Goal: Information Seeking & Learning: Learn about a topic

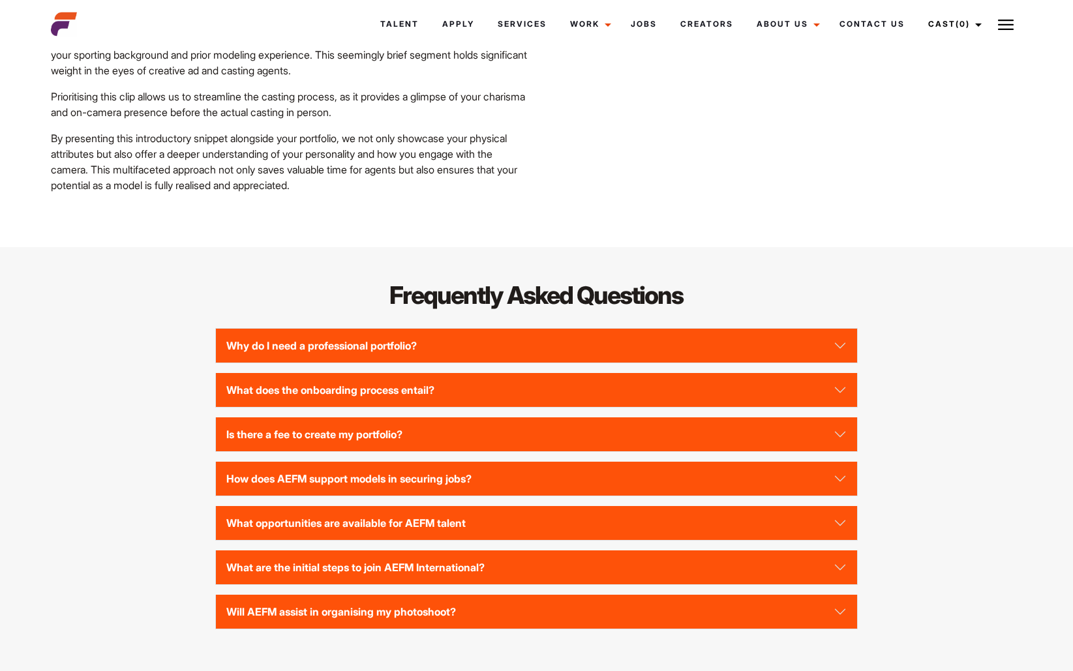
scroll to position [2805, 0]
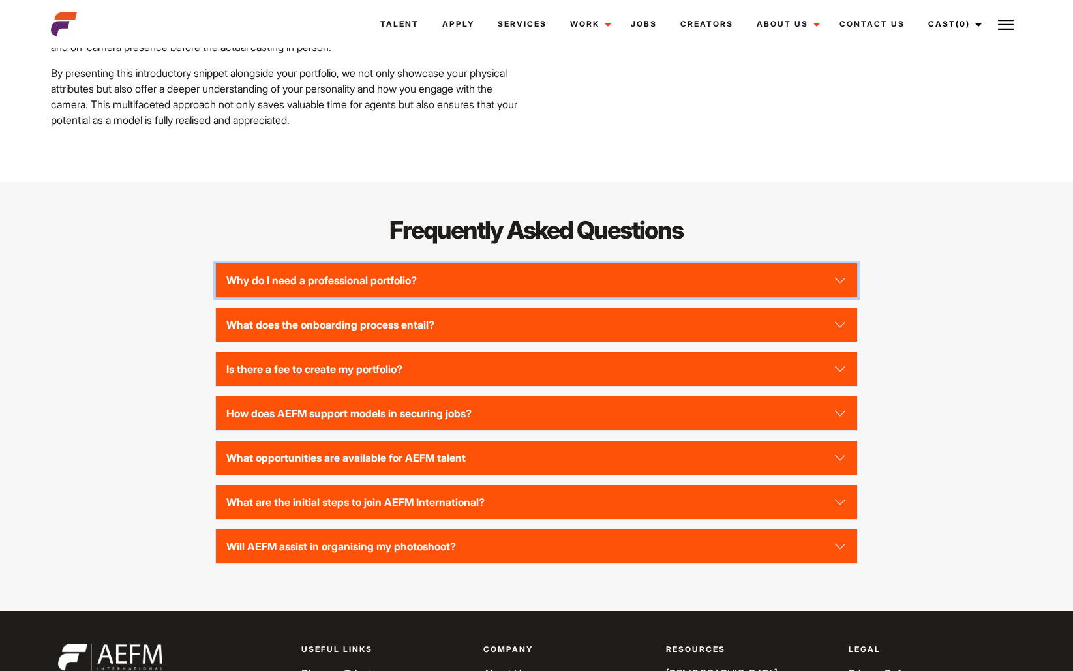
click at [421, 297] on button "Why do I need a professional portfolio?" at bounding box center [536, 281] width 641 height 34
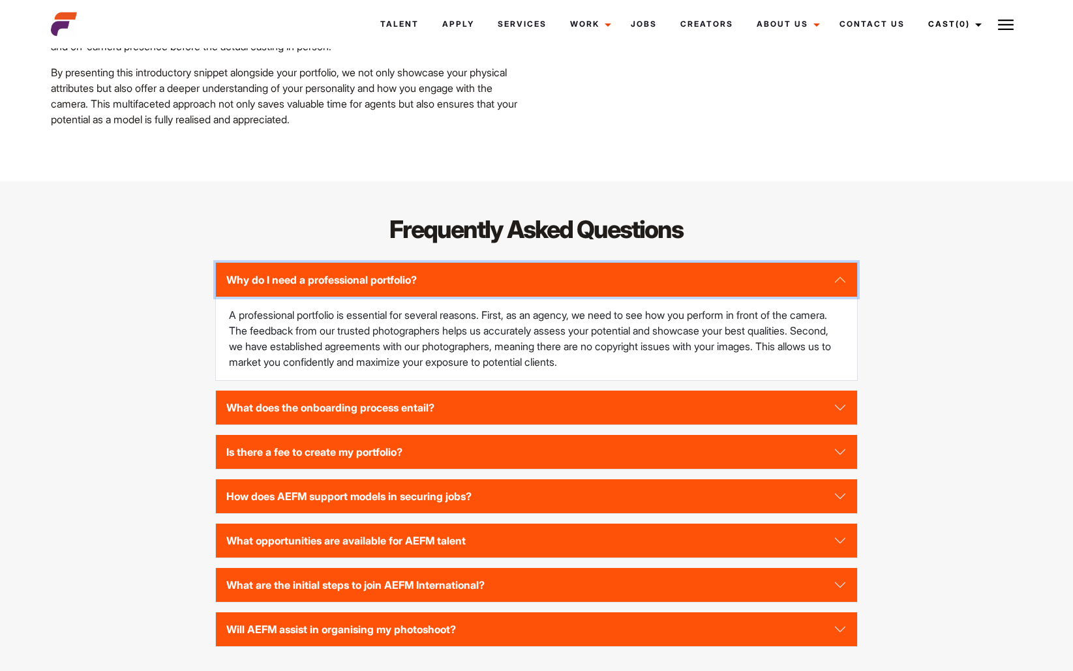
scroll to position [2871, 0]
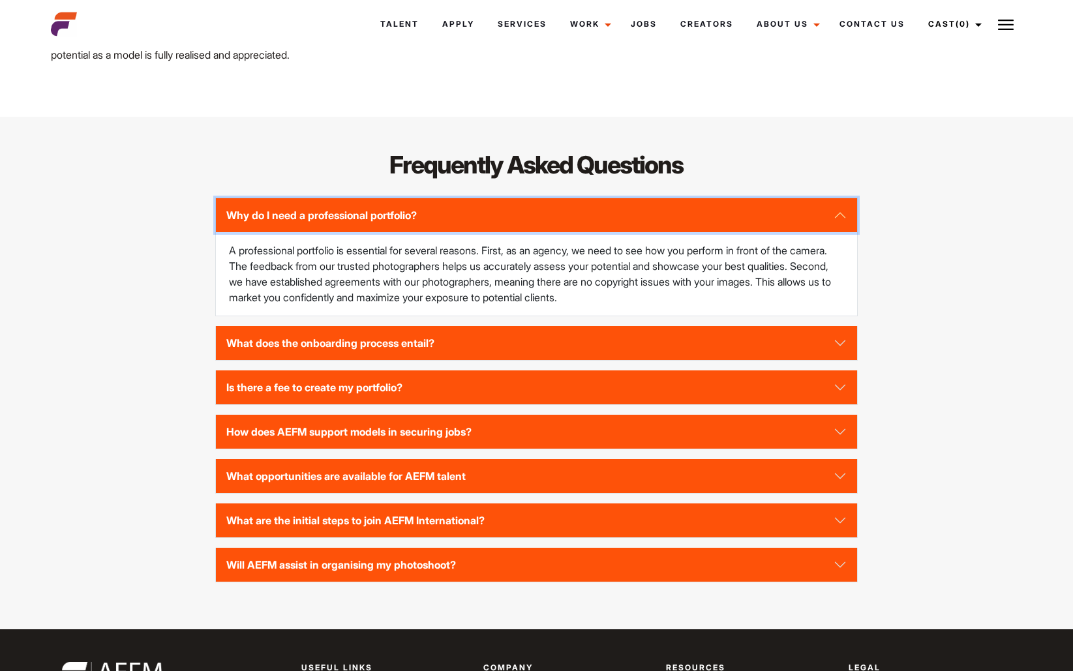
click at [438, 223] on button "Why do I need a professional portfolio?" at bounding box center [536, 215] width 641 height 34
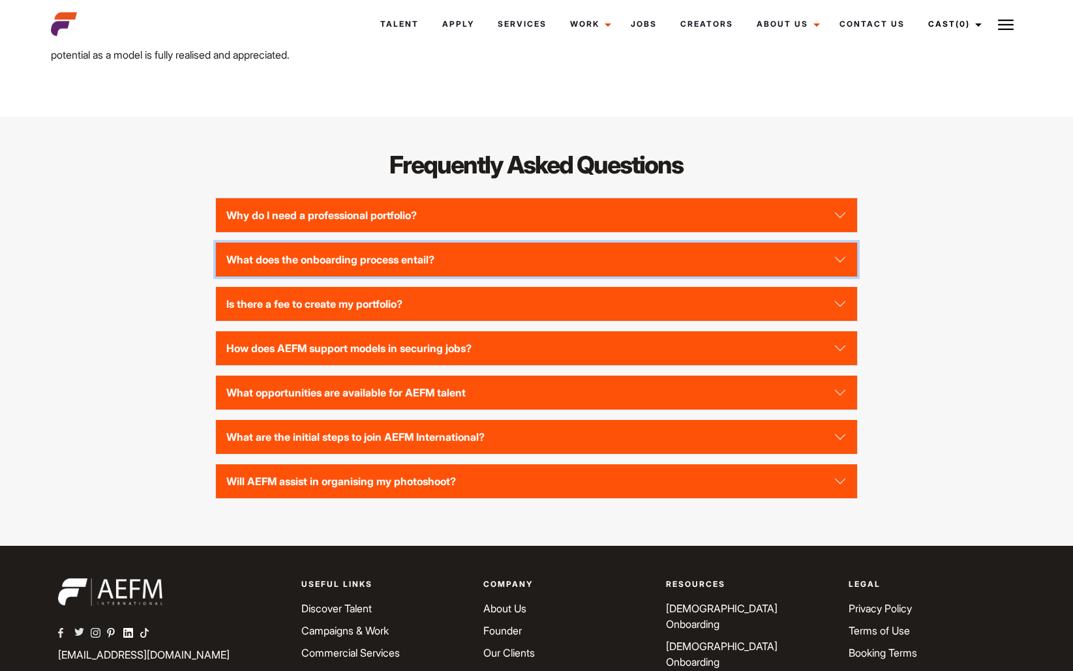
click at [339, 277] on button "What does the onboarding process entail?" at bounding box center [536, 260] width 641 height 34
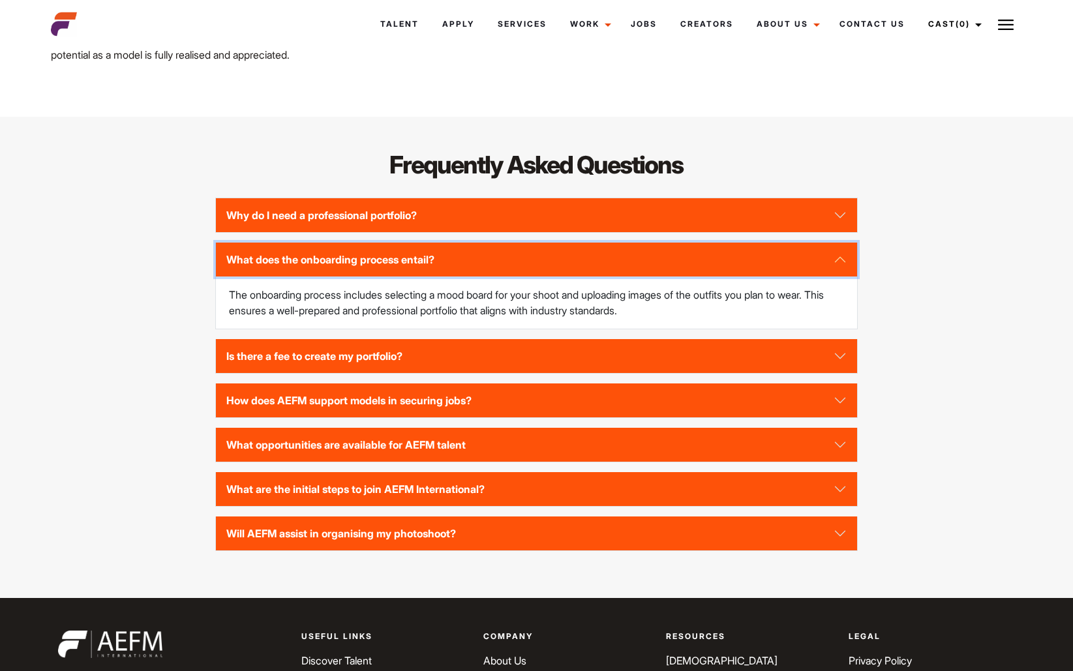
click at [742, 277] on button "What does the onboarding process entail?" at bounding box center [536, 260] width 641 height 34
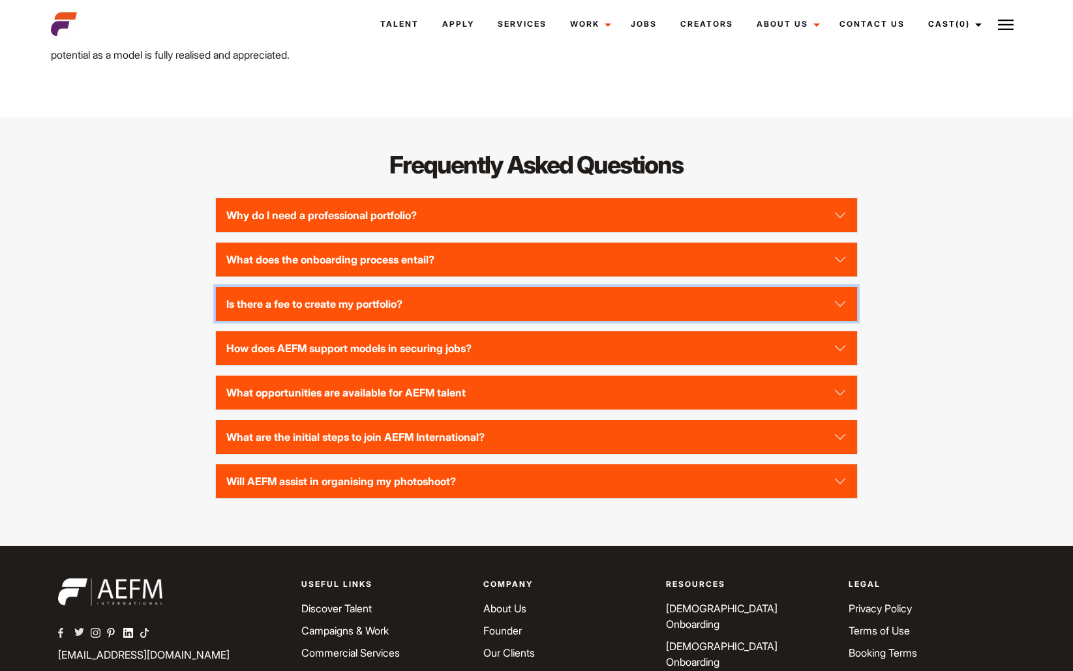
click at [424, 321] on button "Is there a fee to create my portfolio?" at bounding box center [536, 304] width 641 height 34
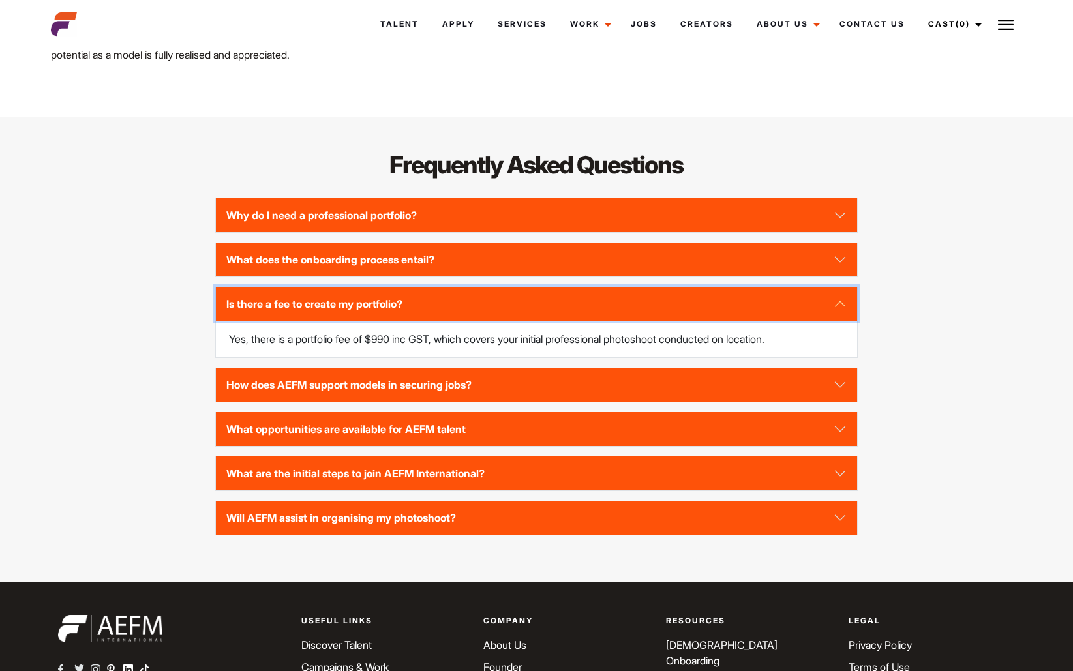
click at [736, 321] on button "Is there a fee to create my portfolio?" at bounding box center [536, 304] width 641 height 34
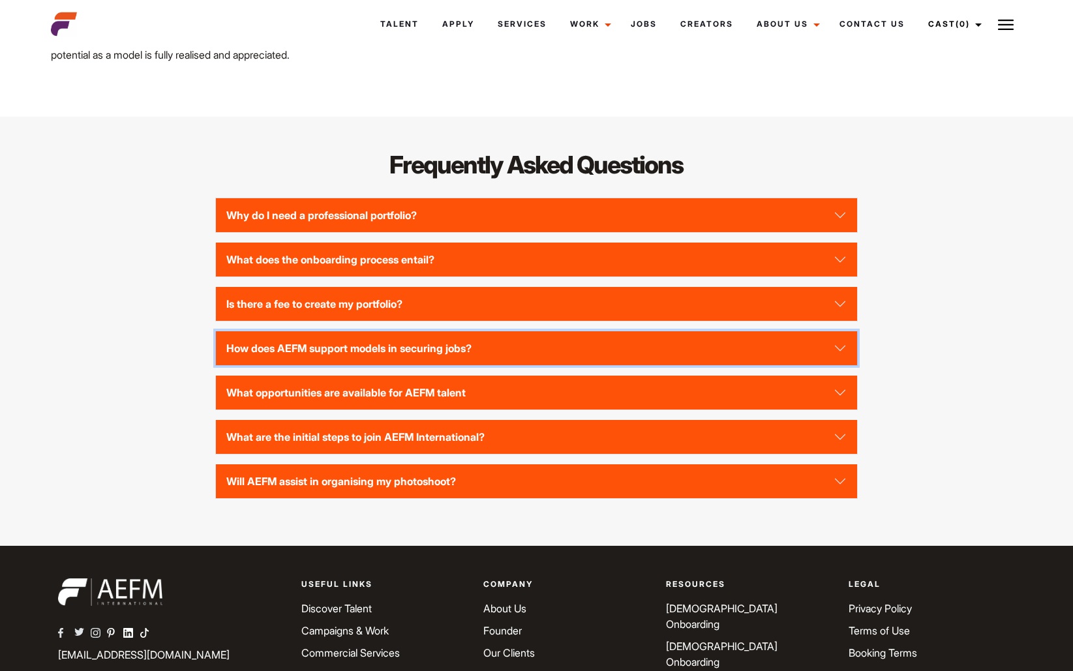
click at [295, 365] on button "How does AEFM support models in securing jobs?" at bounding box center [536, 348] width 641 height 34
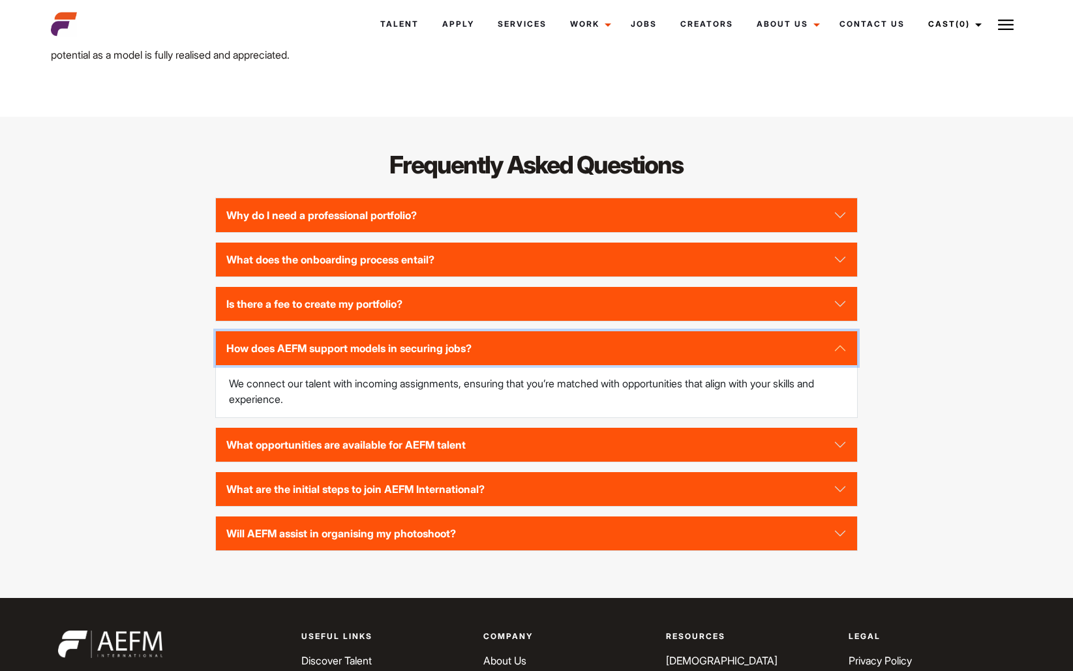
click at [303, 365] on button "How does AEFM support models in securing jobs?" at bounding box center [536, 348] width 641 height 34
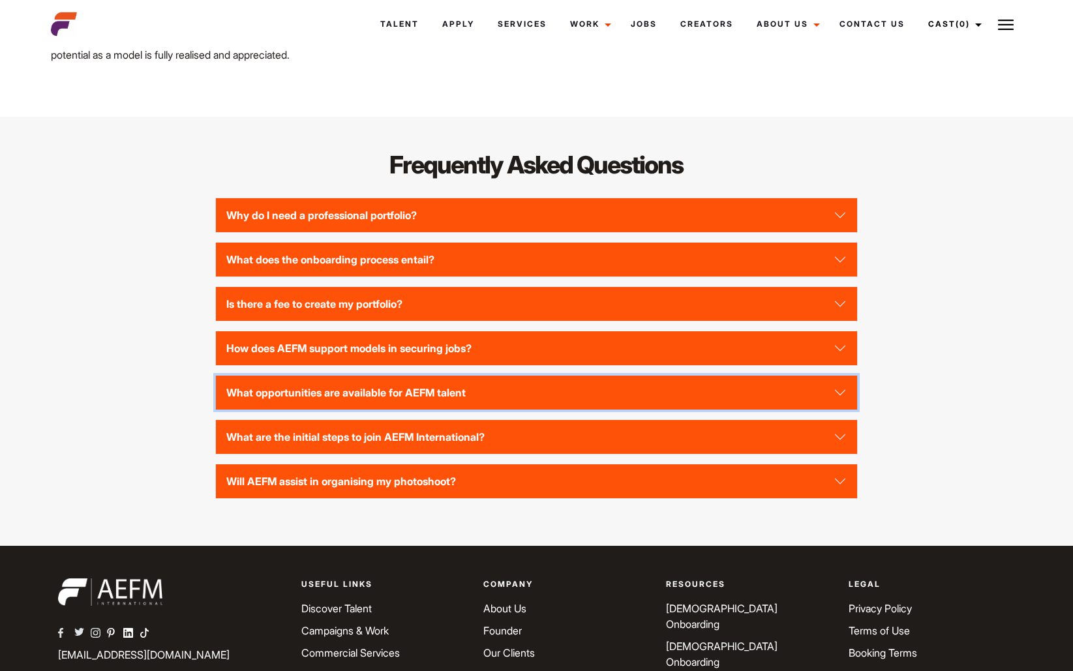
click at [304, 406] on button "What opportunities are available for AEFM talent" at bounding box center [536, 393] width 641 height 34
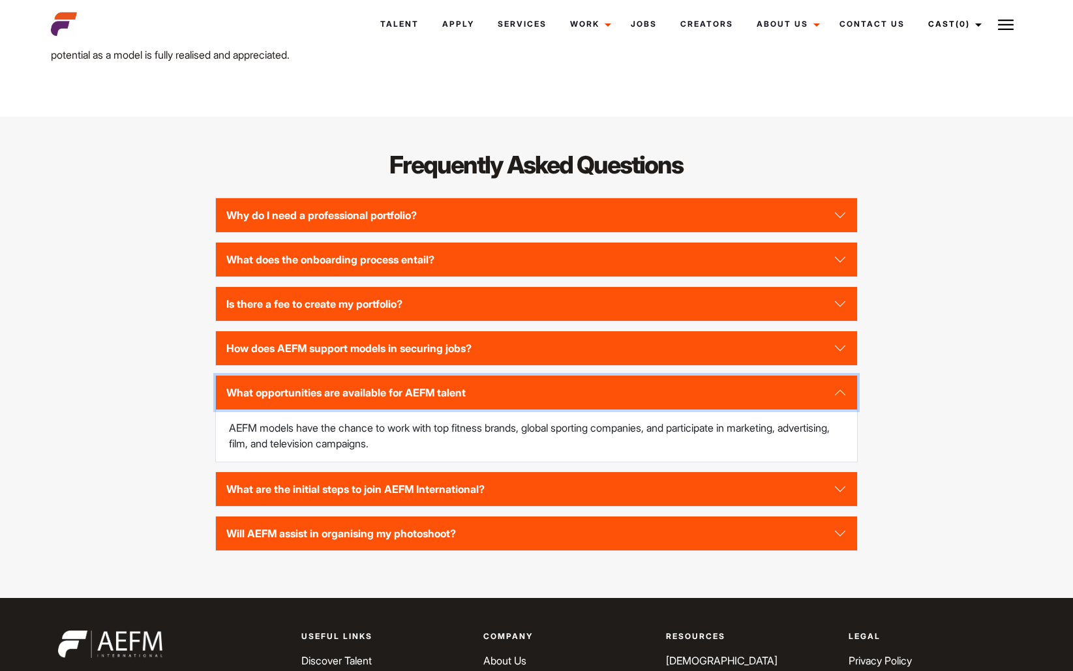
click at [240, 407] on button "What opportunities are available for AEFM talent" at bounding box center [536, 393] width 641 height 34
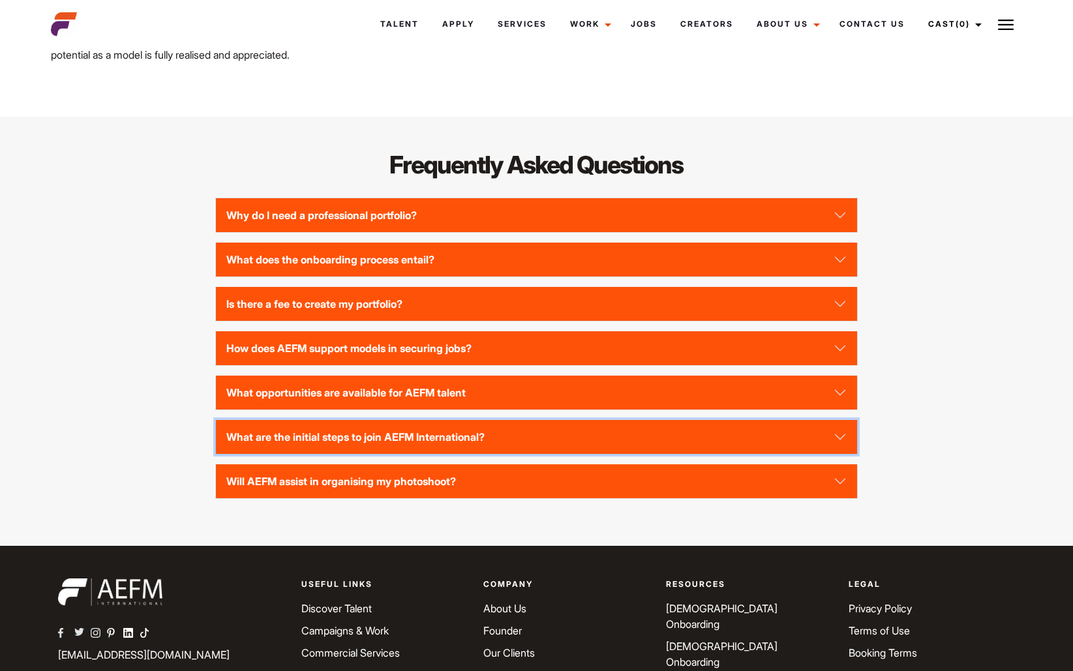
click at [243, 451] on button "What are the initial steps to join AEFM International?" at bounding box center [536, 437] width 641 height 34
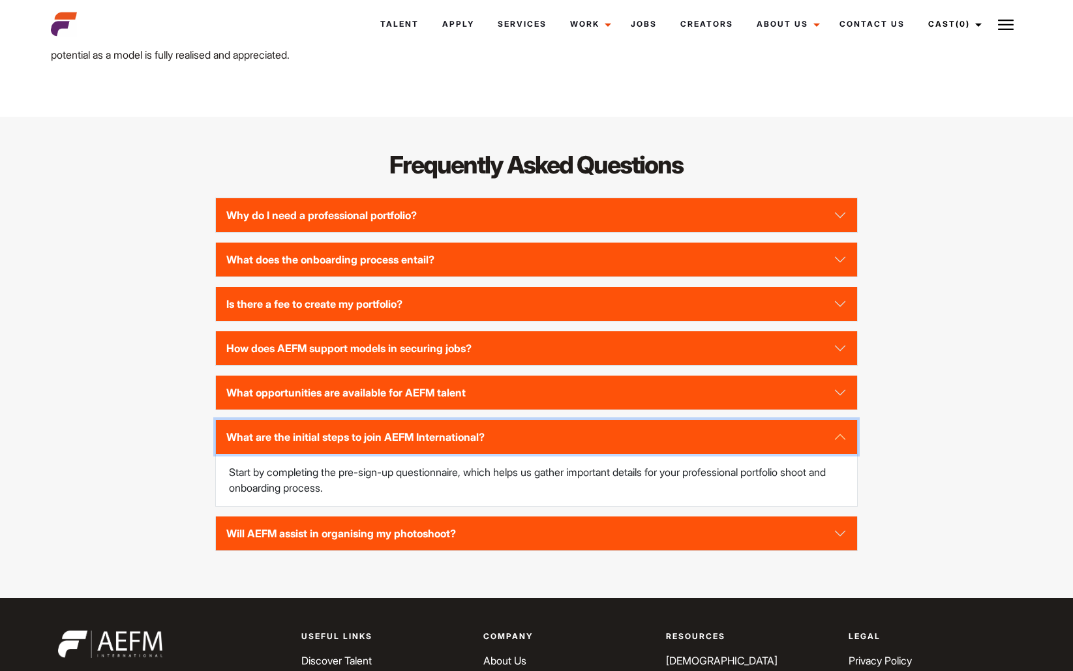
click at [334, 454] on button "What are the initial steps to join AEFM International?" at bounding box center [536, 437] width 641 height 34
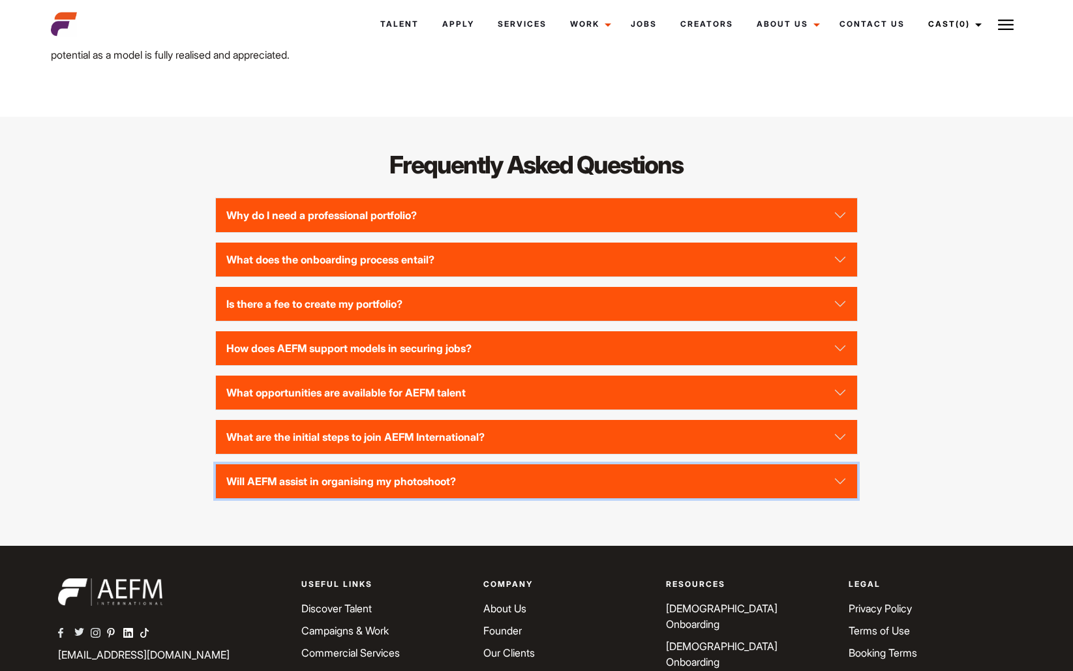
click at [282, 493] on button "Will AEFM assist in organising my photoshoot?" at bounding box center [536, 482] width 641 height 34
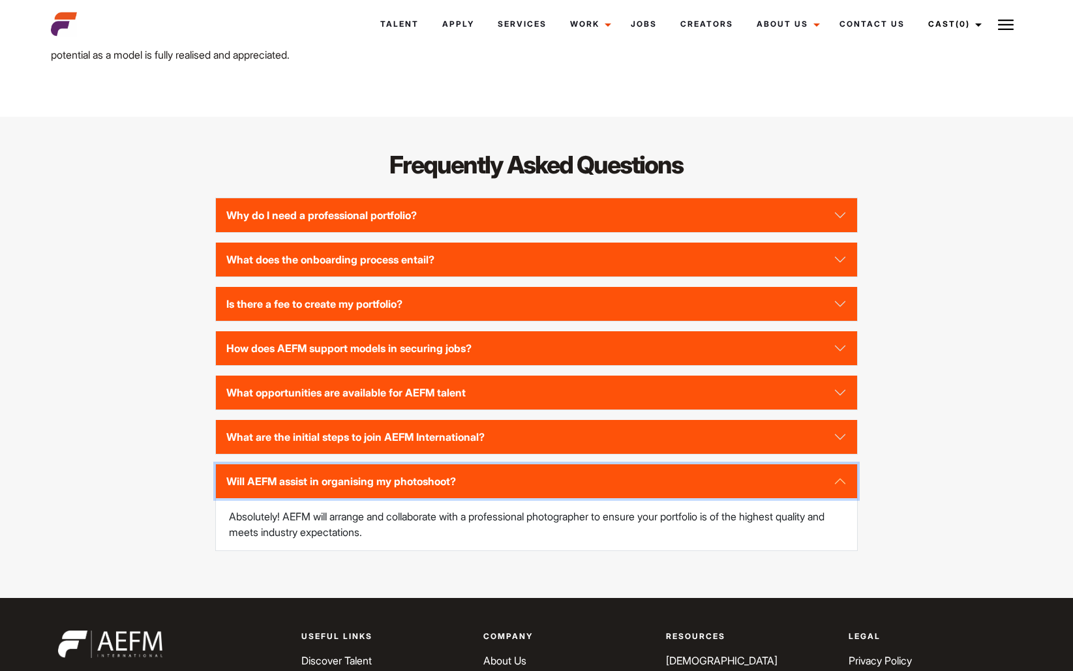
click at [282, 493] on button "Will AEFM assist in organising my photoshoot?" at bounding box center [536, 482] width 641 height 34
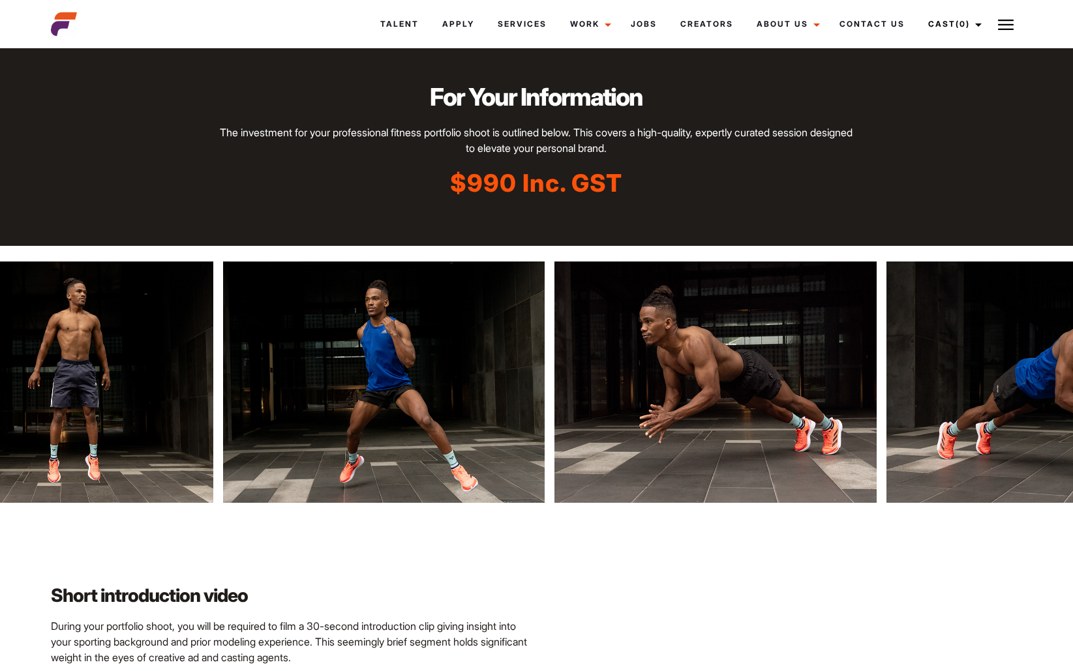
scroll to position [2088, 0]
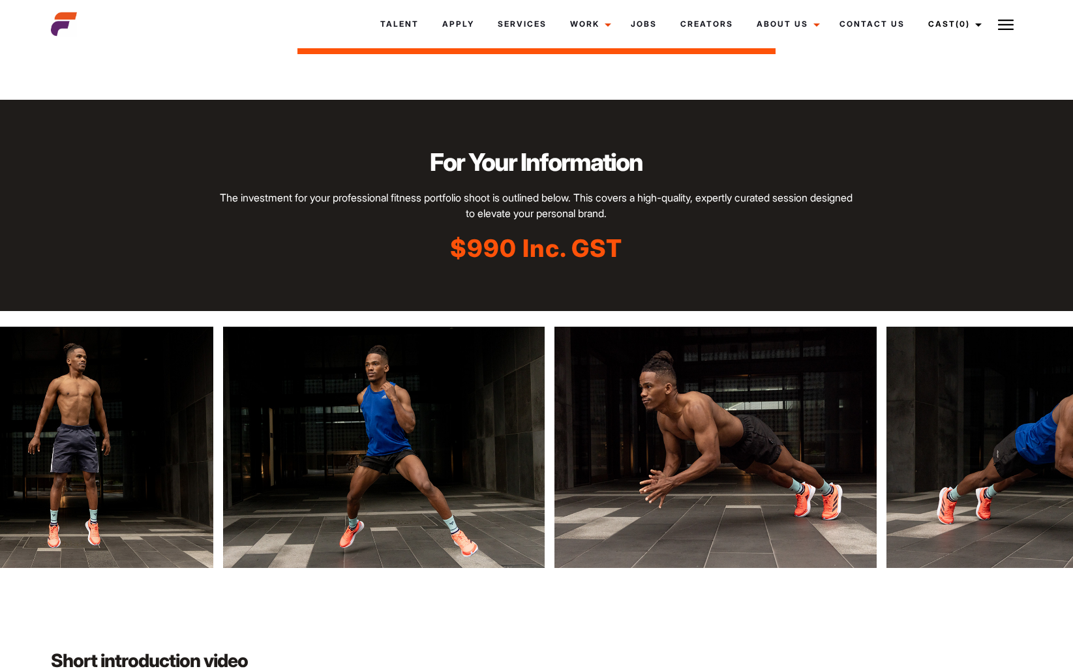
click at [981, 414] on img at bounding box center [1085, 447] width 322 height 241
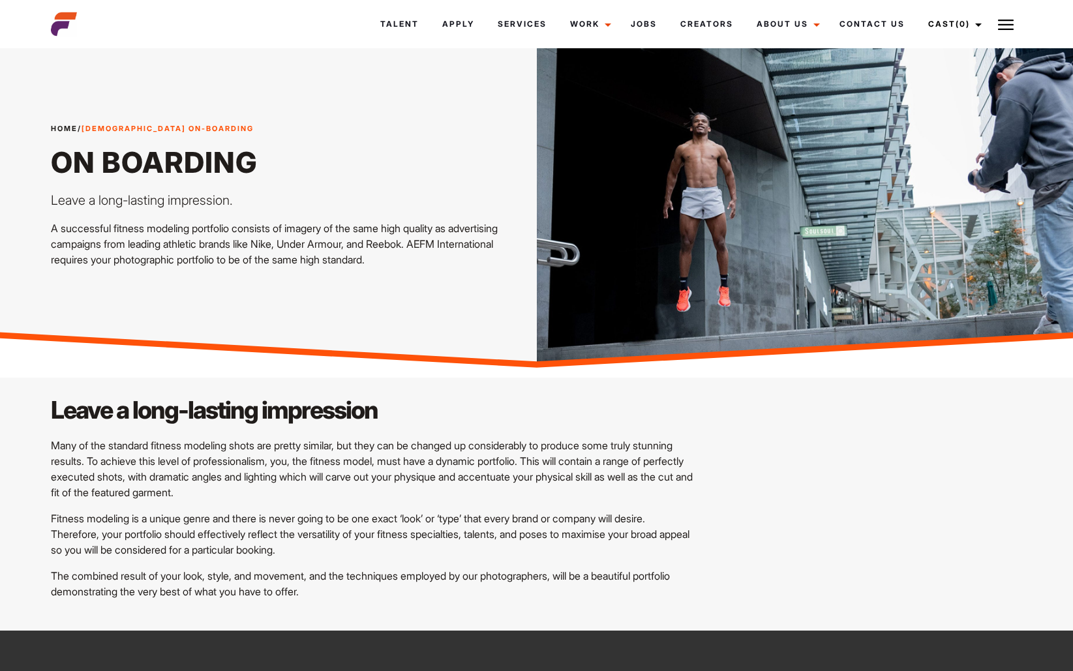
scroll to position [0, 0]
